Goal: Navigation & Orientation: Find specific page/section

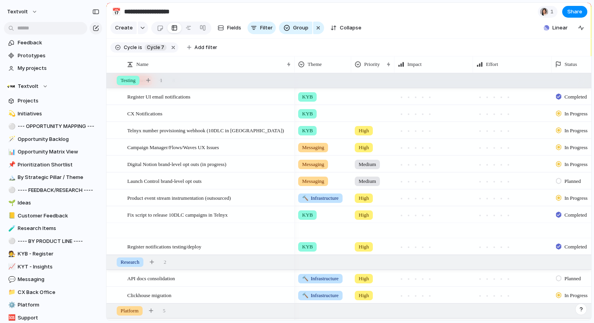
scroll to position [155, 0]
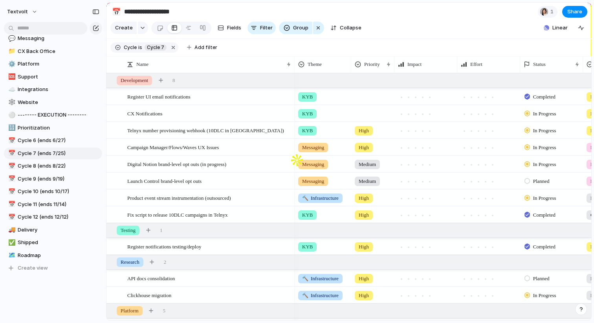
scroll to position [256, 0]
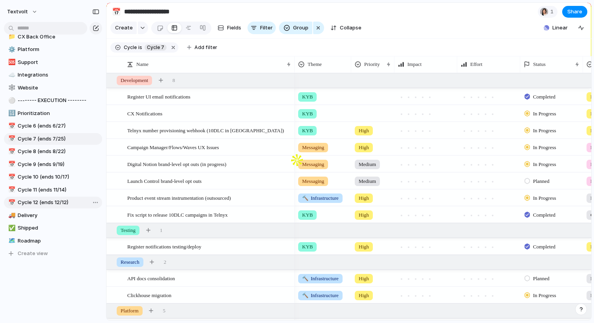
click at [42, 202] on span "Cycle 12 (ends 12/12)" at bounding box center [59, 203] width 82 height 8
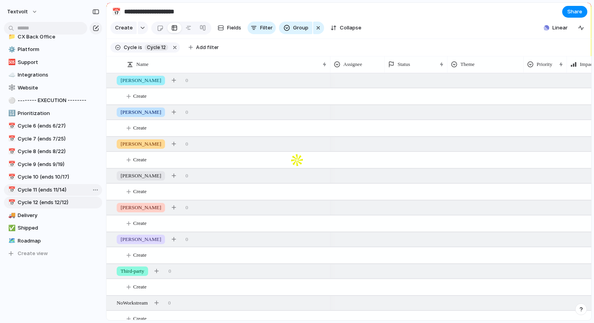
click at [48, 189] on span "Cycle 11 (ends 11/14)" at bounding box center [59, 190] width 82 height 8
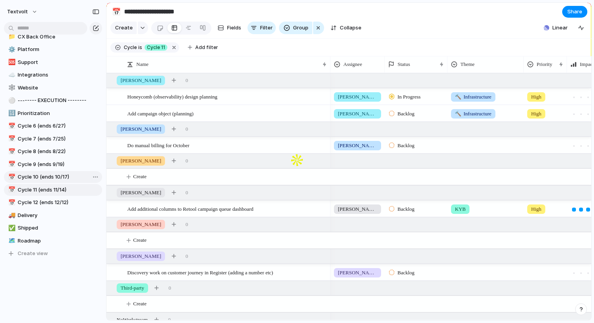
click at [54, 176] on span "Cycle 10 (ends 10/17)" at bounding box center [59, 177] width 82 height 8
type input "**********"
